Goal: Transaction & Acquisition: Purchase product/service

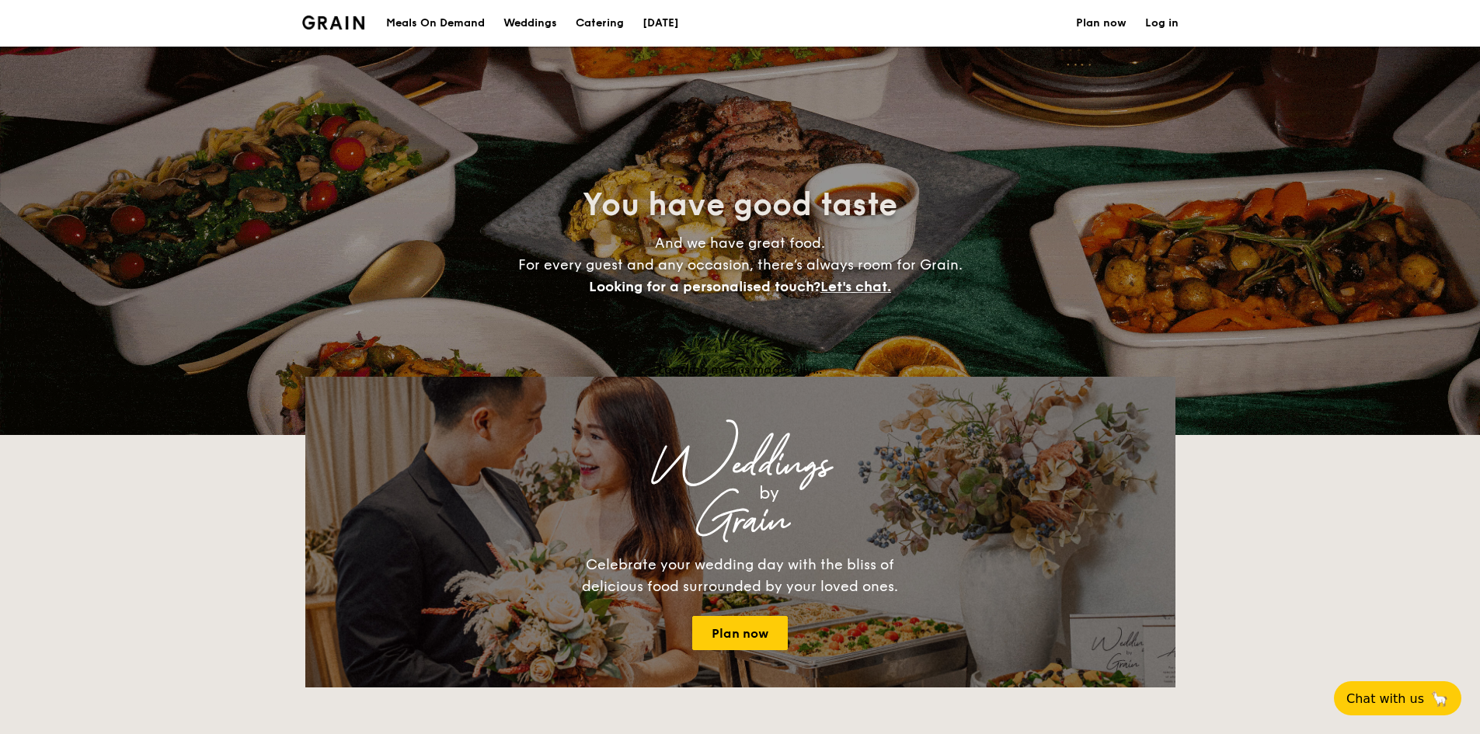
select select
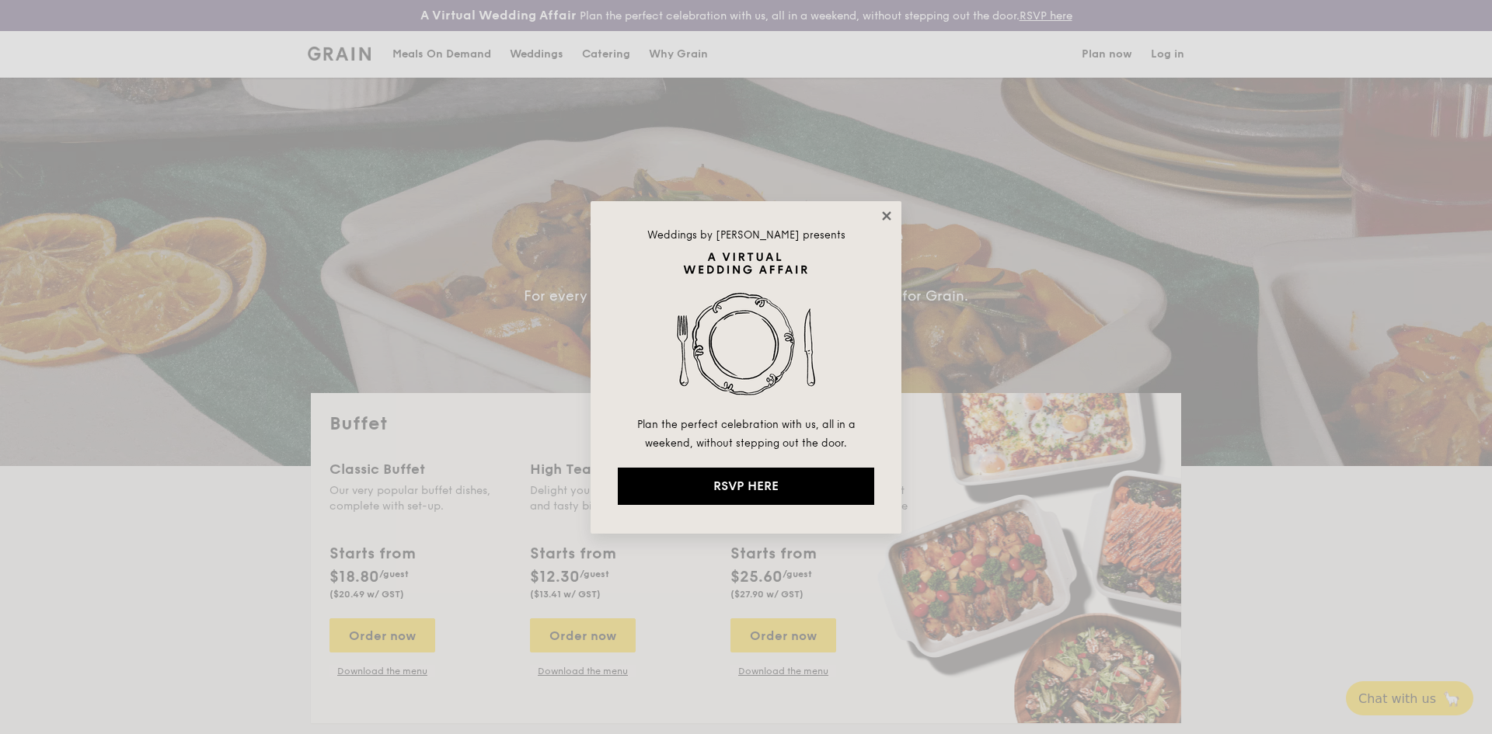
click at [883, 222] on icon at bounding box center [886, 216] width 14 height 14
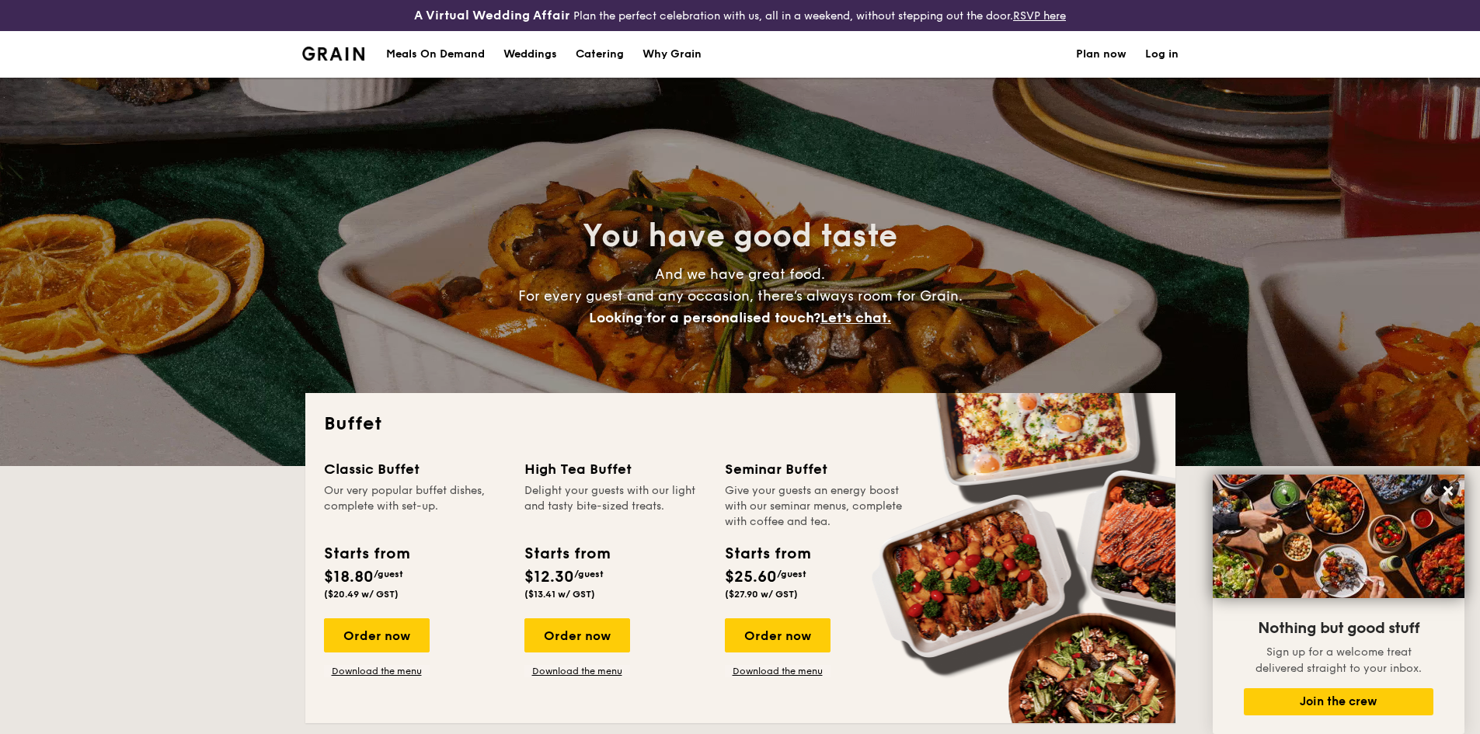
click at [612, 61] on h1 "Catering" at bounding box center [600, 54] width 48 height 47
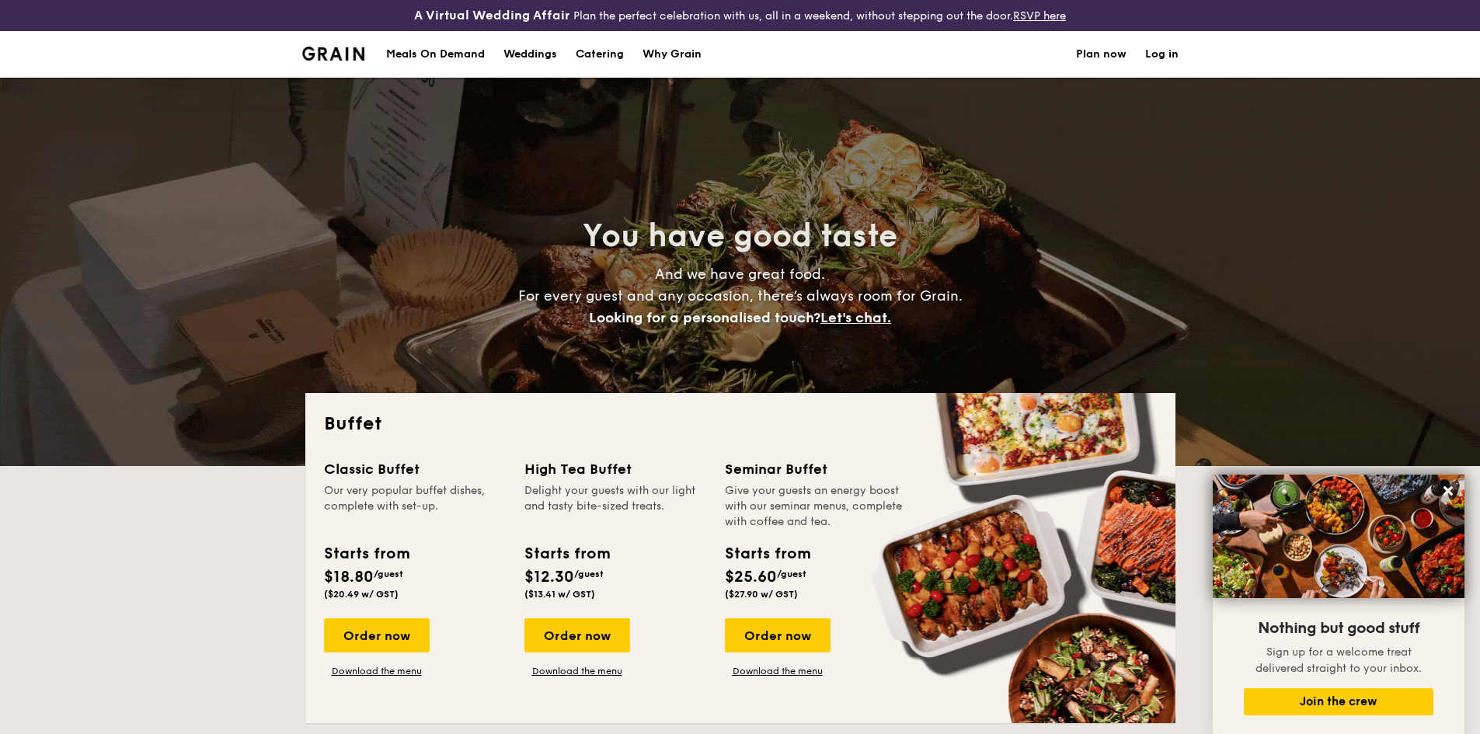
click at [612, 61] on h1 "Catering" at bounding box center [600, 54] width 48 height 47
click at [612, 55] on h1 "Catering" at bounding box center [600, 54] width 48 height 47
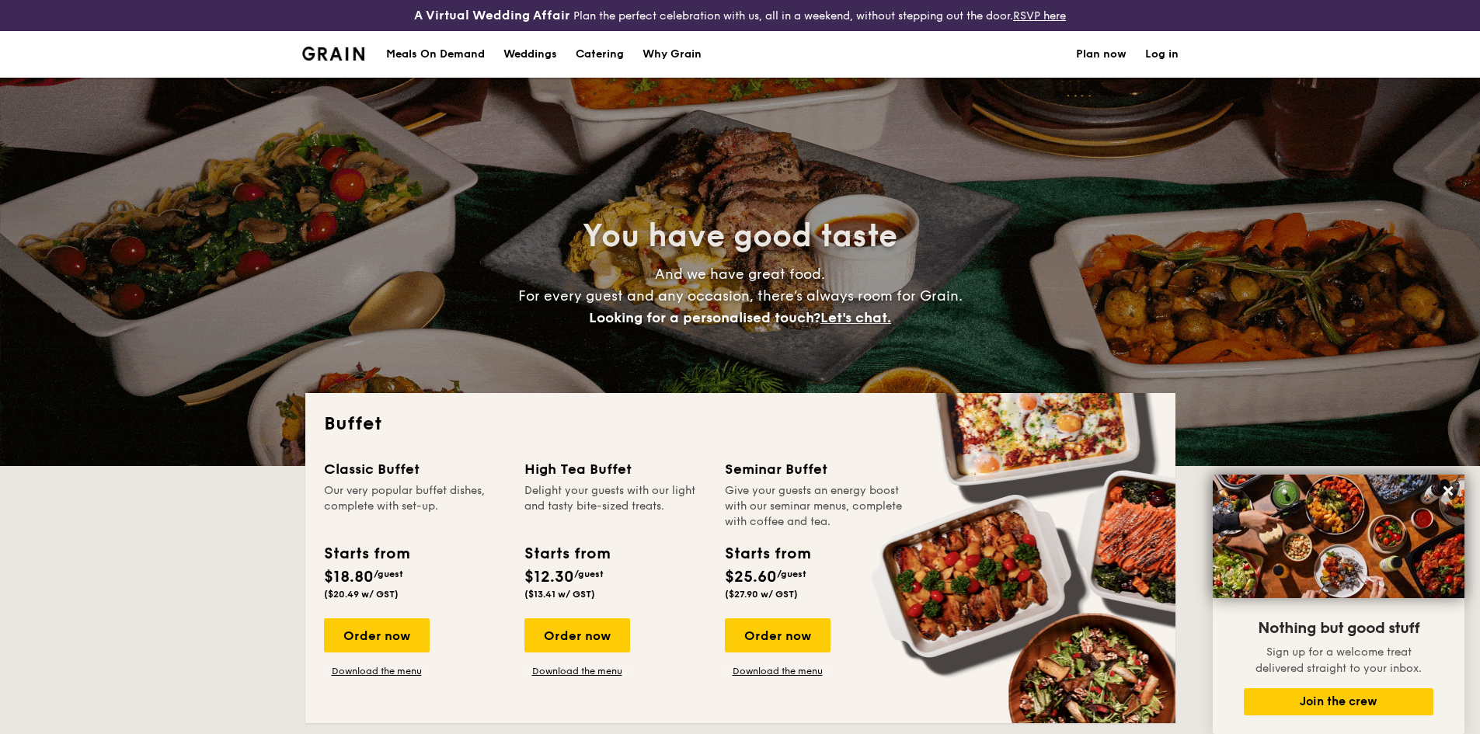
click at [612, 55] on h1 "Catering" at bounding box center [600, 54] width 48 height 47
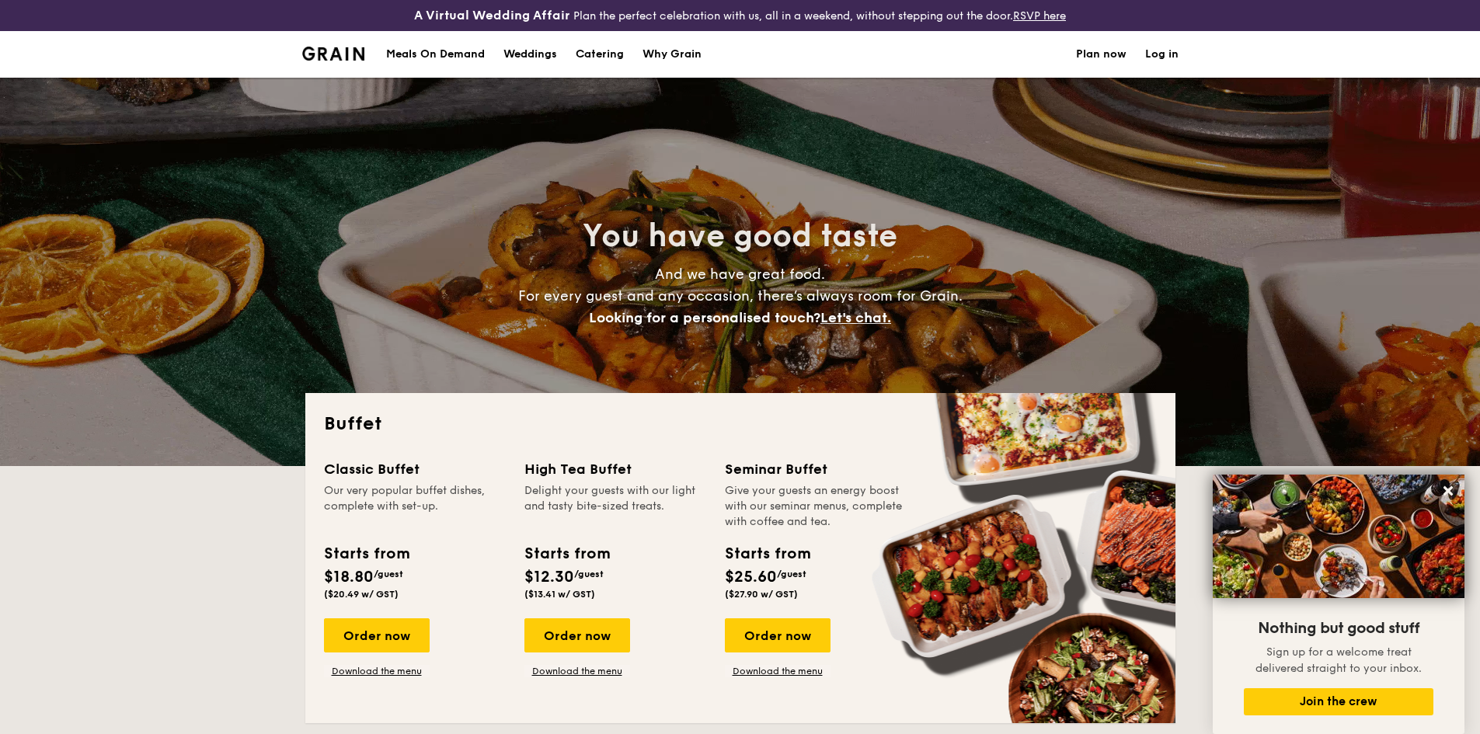
click at [612, 55] on h1 "Catering" at bounding box center [600, 54] width 48 height 47
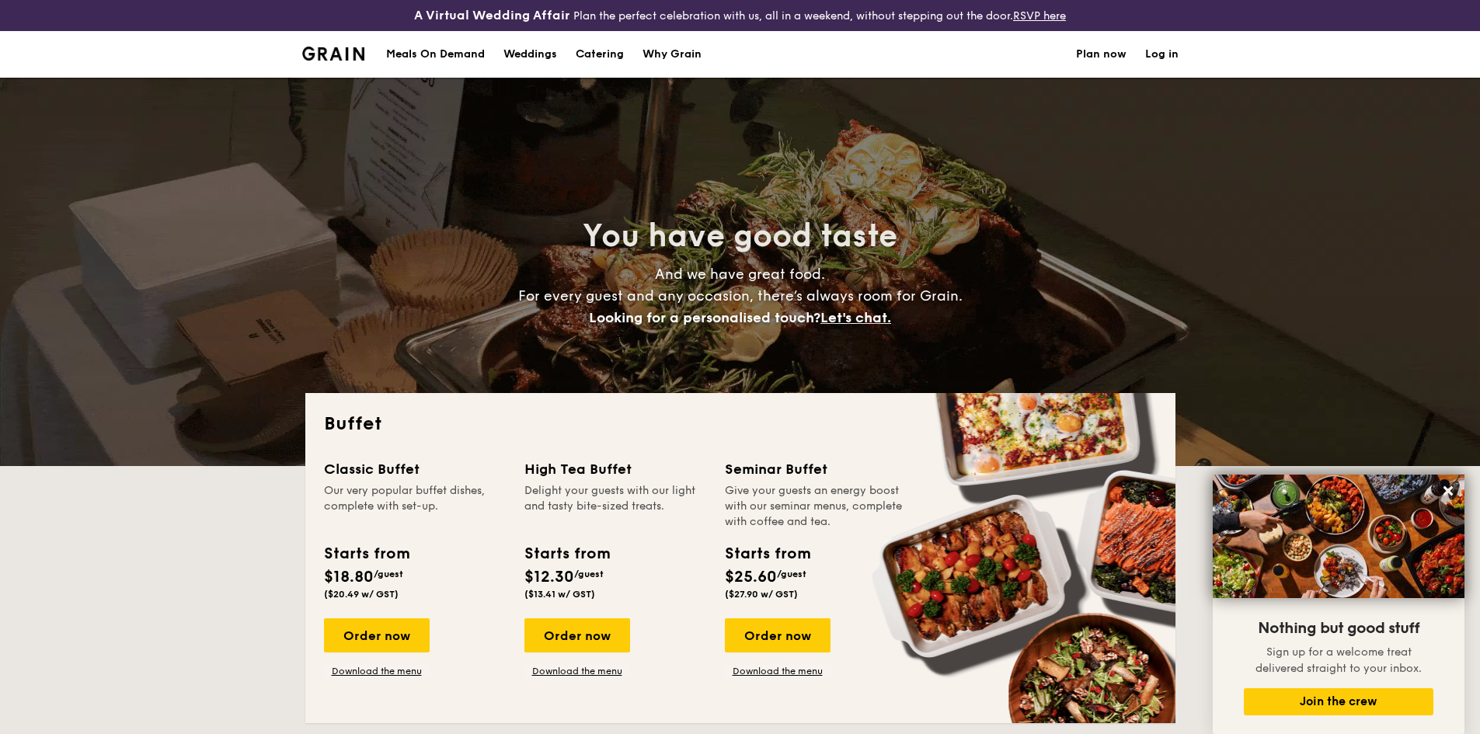
click at [612, 55] on h1 "Catering" at bounding box center [600, 54] width 48 height 47
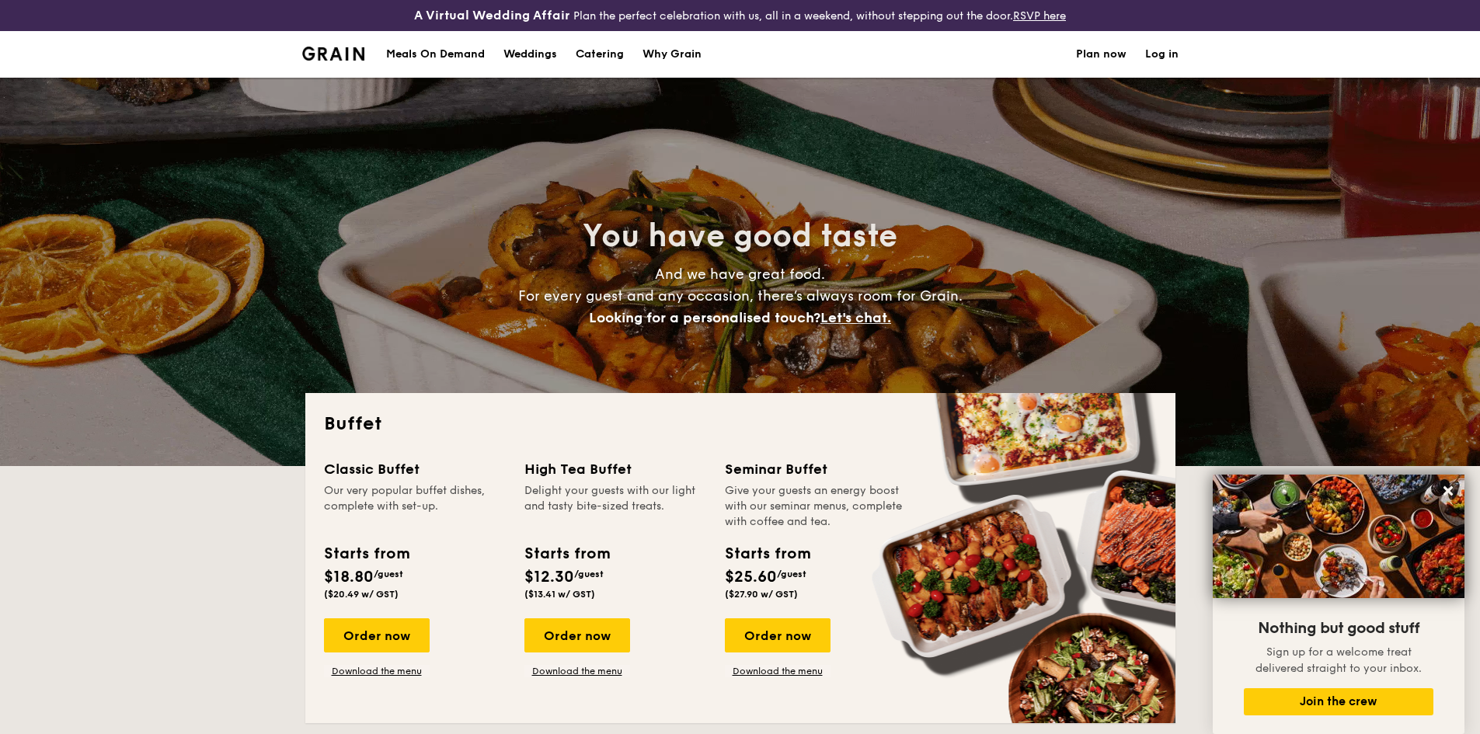
click at [612, 55] on h1 "Catering" at bounding box center [600, 54] width 48 height 47
click at [609, 50] on h1 "Catering" at bounding box center [600, 54] width 48 height 47
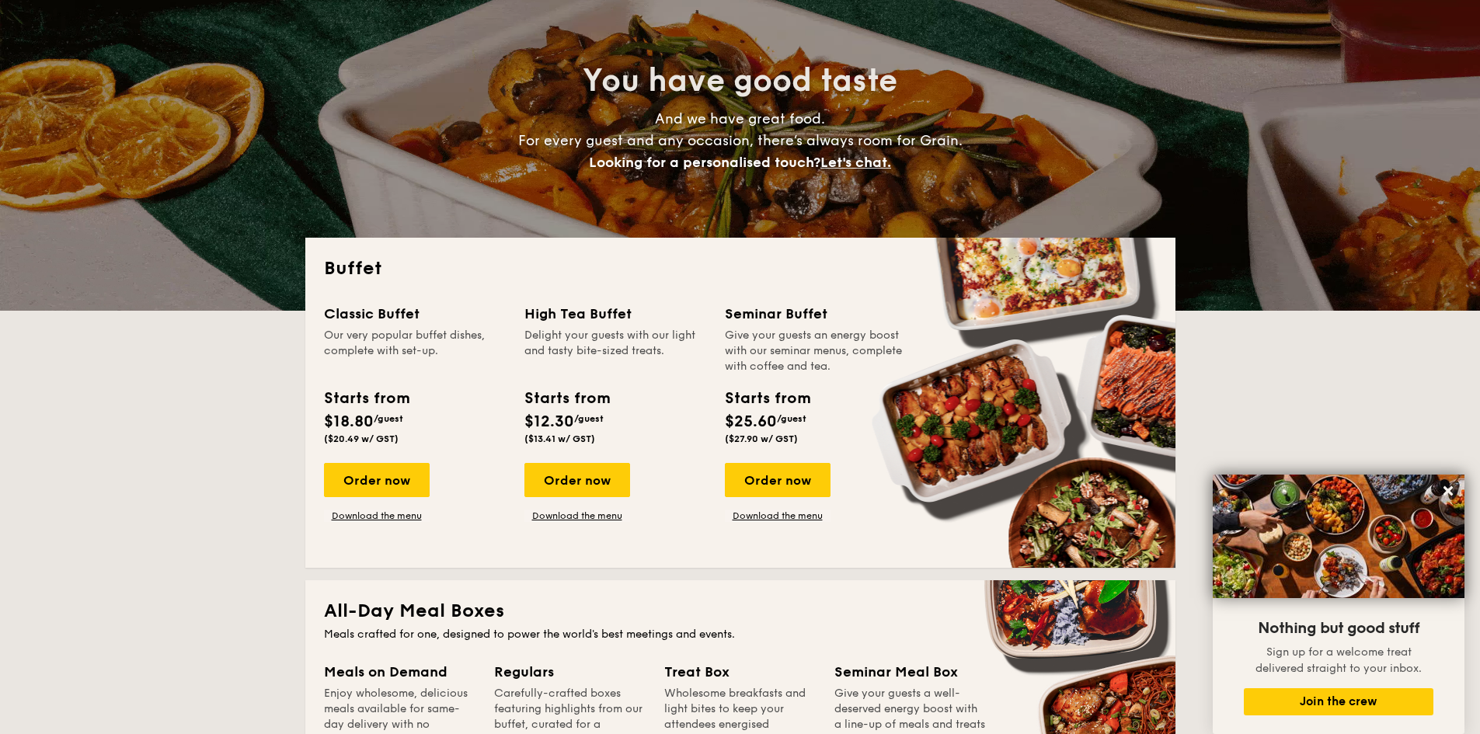
scroll to position [311, 0]
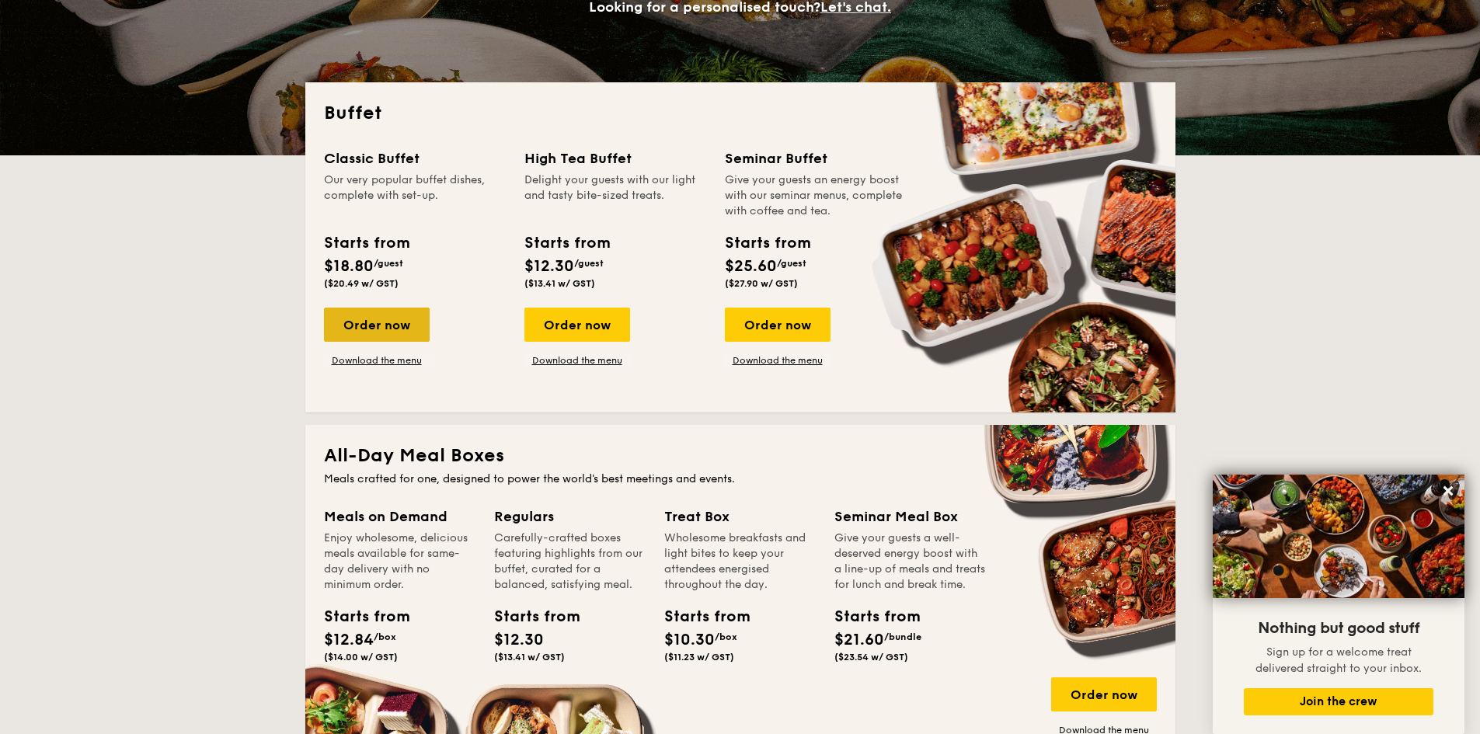
click at [391, 335] on div "Order now" at bounding box center [377, 325] width 106 height 34
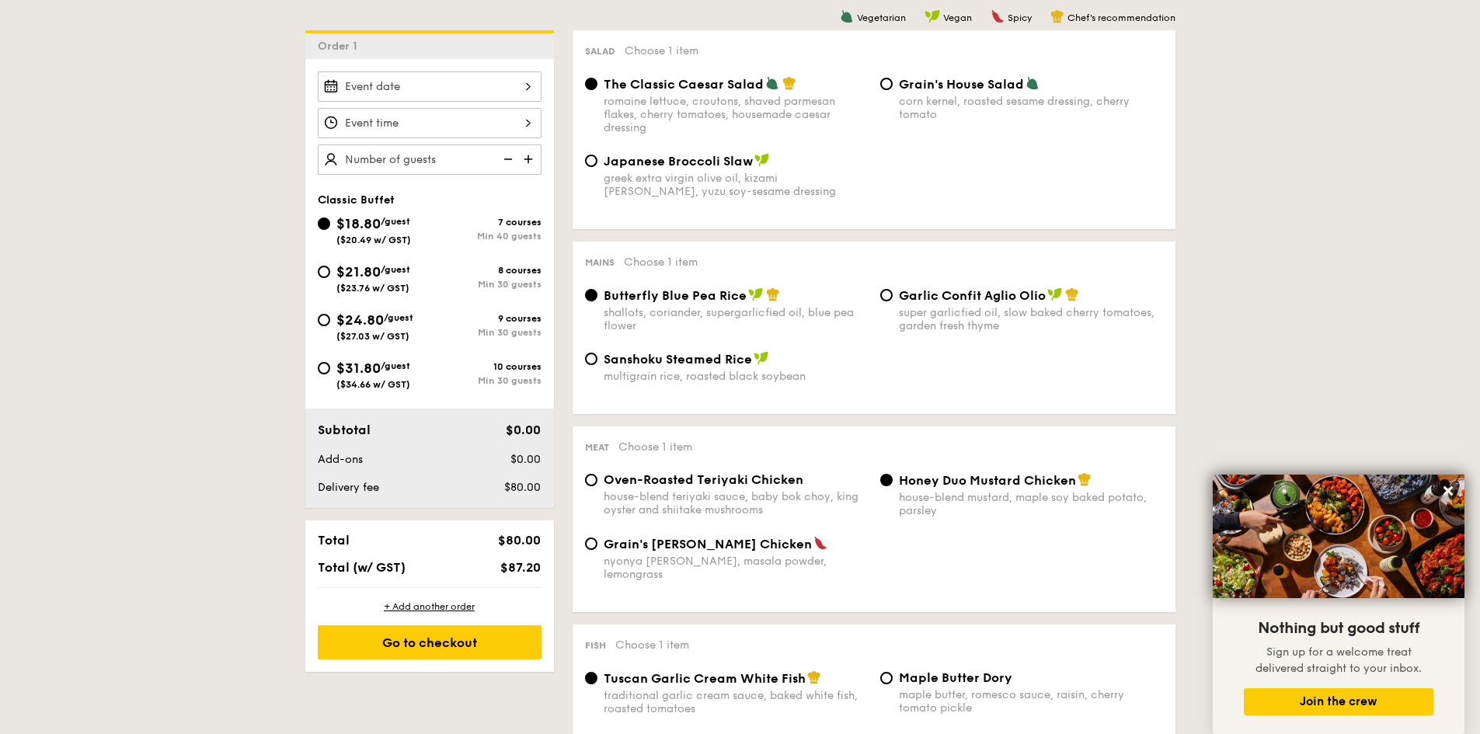
scroll to position [466, 0]
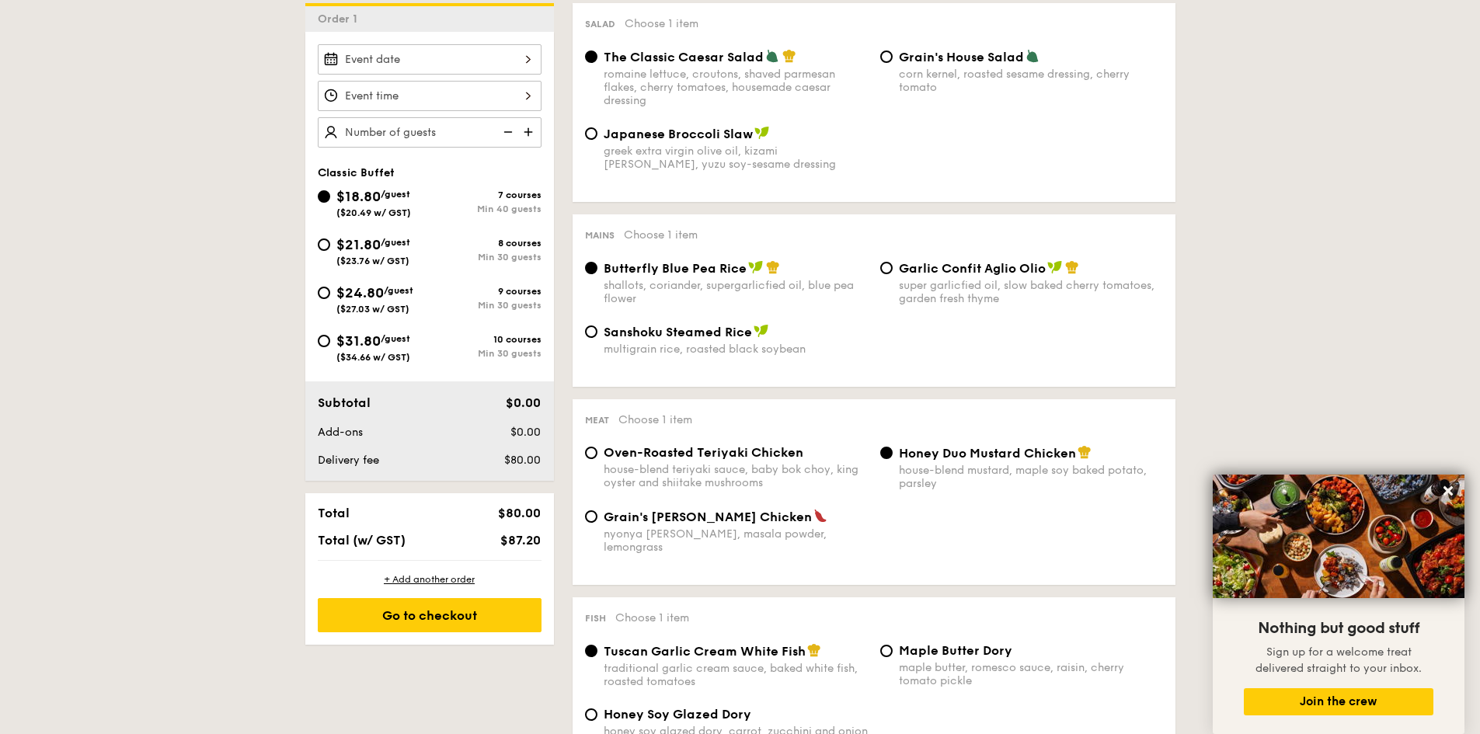
click at [899, 275] on span "Garlic Confit Aglio Olio" at bounding box center [972, 268] width 147 height 15
click at [893, 274] on input "Garlic Confit Aglio Olio super garlicfied oil, slow baked cherry tomatoes, gard…" at bounding box center [886, 268] width 12 height 12
radio input "true"
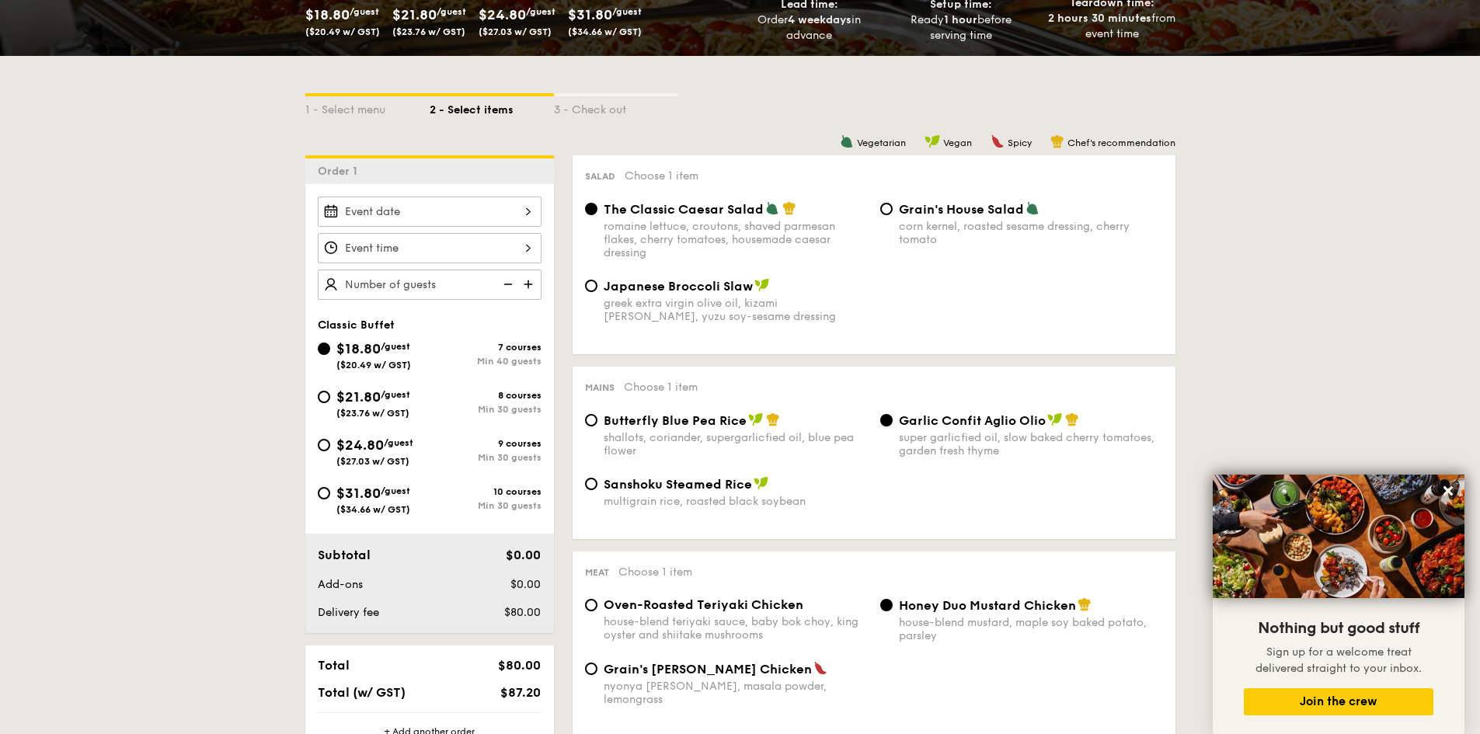
scroll to position [311, 0]
